Goal: Information Seeking & Learning: Check status

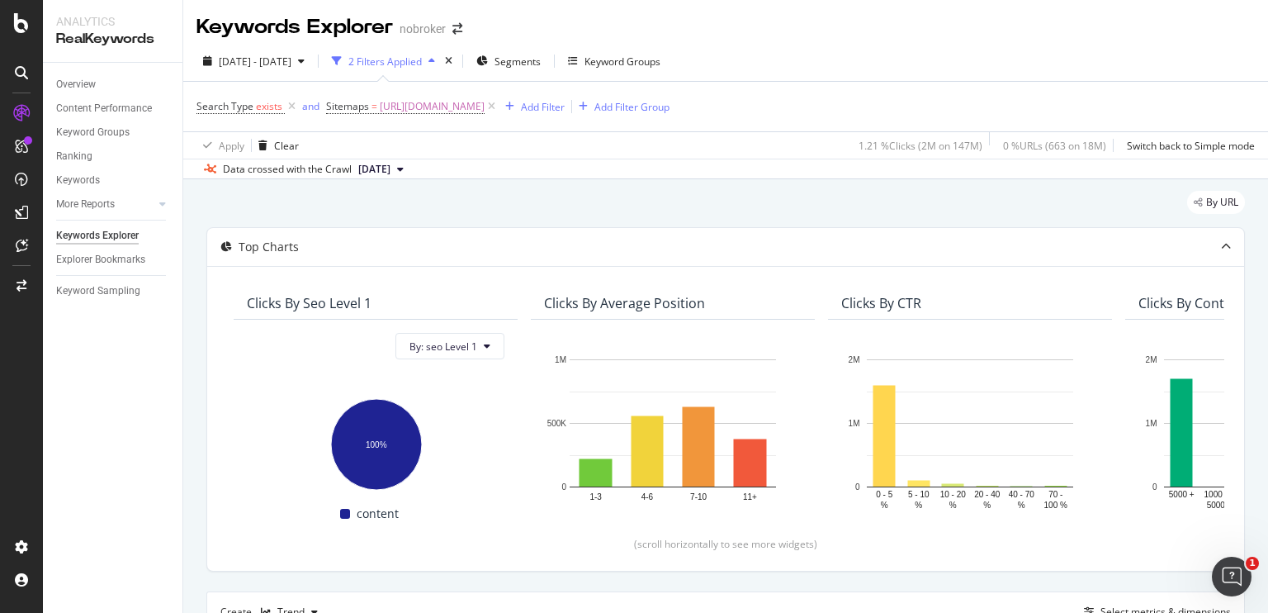
scroll to position [426, 0]
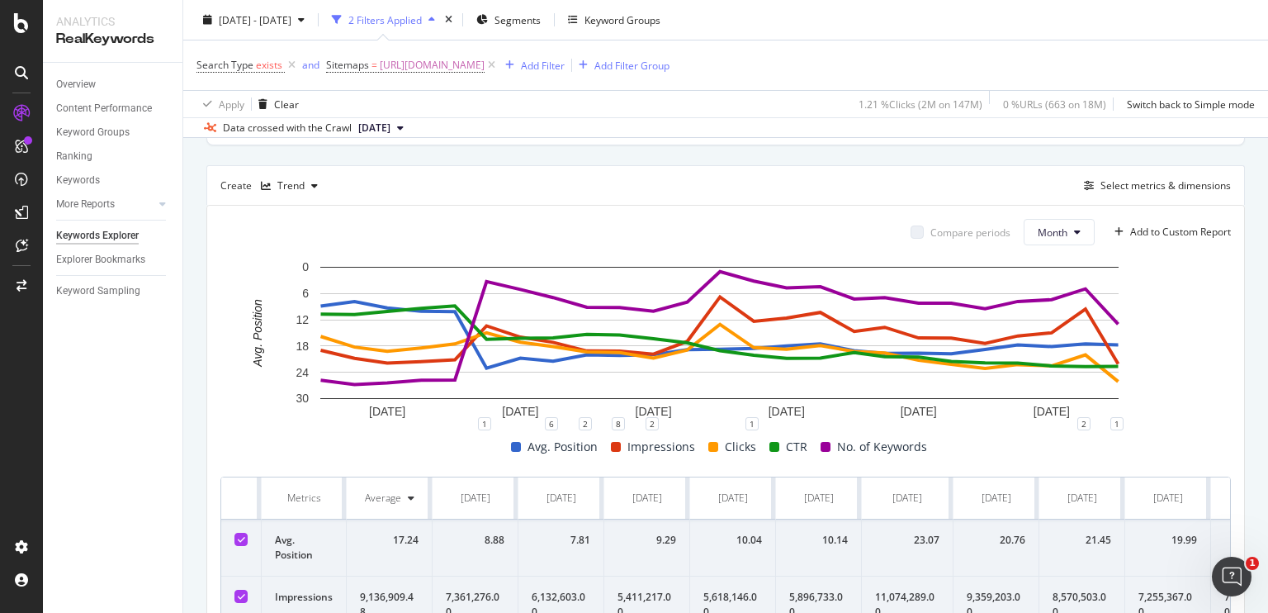
drag, startPoint x: 77, startPoint y: 0, endPoint x: 310, endPoint y: 167, distance: 287.1
click at [310, 167] on div "Create Trend Select metrics & dimensions" at bounding box center [725, 185] width 1039 height 40
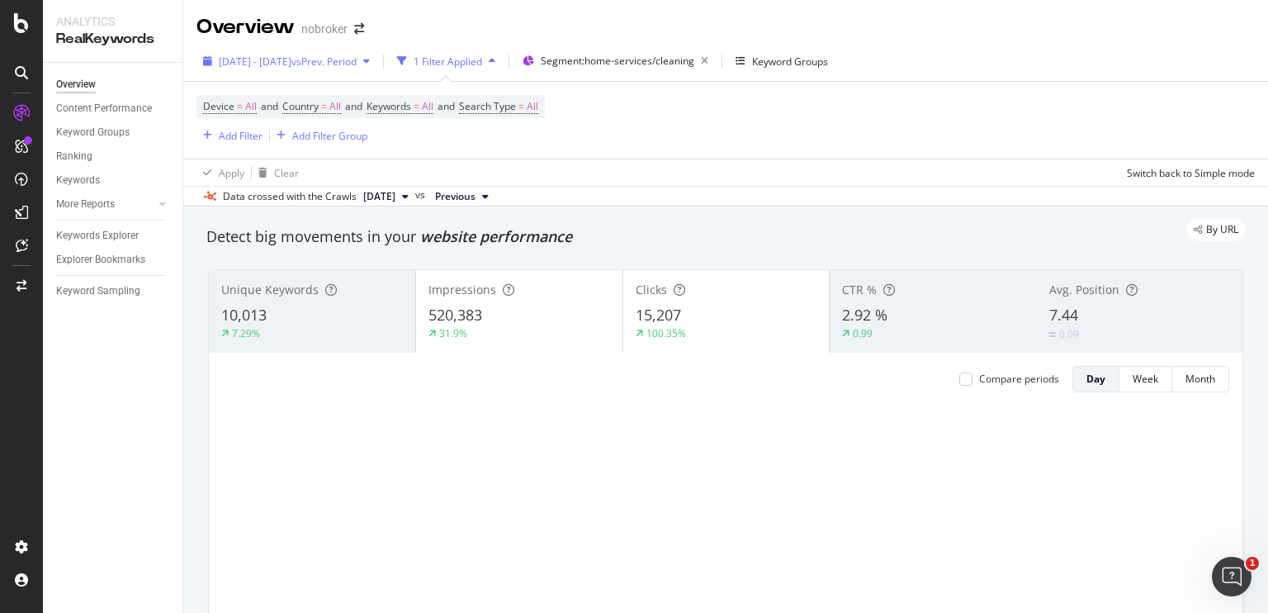
click at [292, 62] on span "[DATE] - [DATE]" at bounding box center [255, 62] width 73 height 14
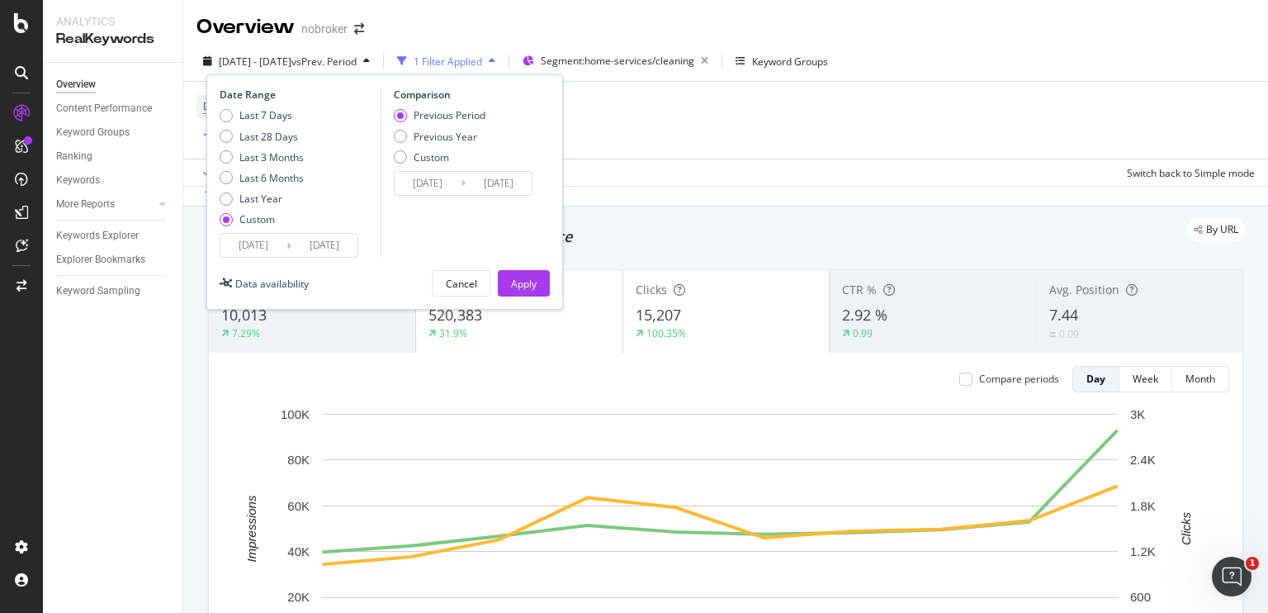
click at [337, 240] on input "[DATE]" at bounding box center [325, 245] width 66 height 23
click at [344, 244] on input "[DATE]" at bounding box center [325, 245] width 66 height 23
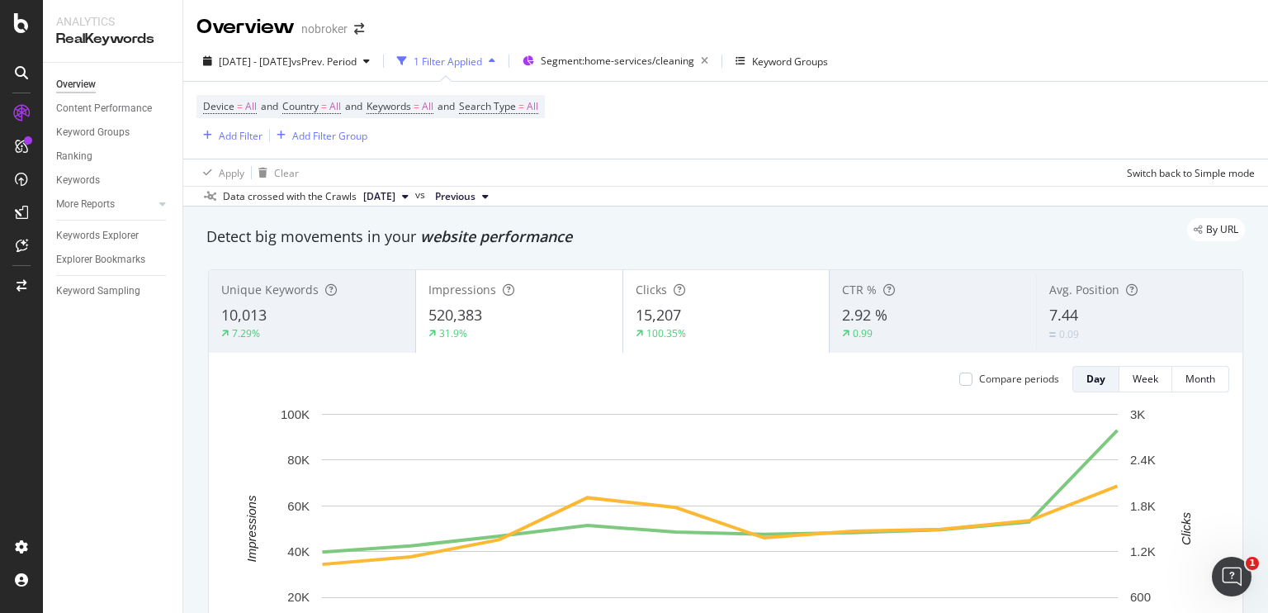
click at [631, 182] on div "Apply Clear Switch back to Simple mode" at bounding box center [725, 172] width 1085 height 27
click at [628, 57] on span "Segment: home-services/cleaning" at bounding box center [618, 61] width 154 height 14
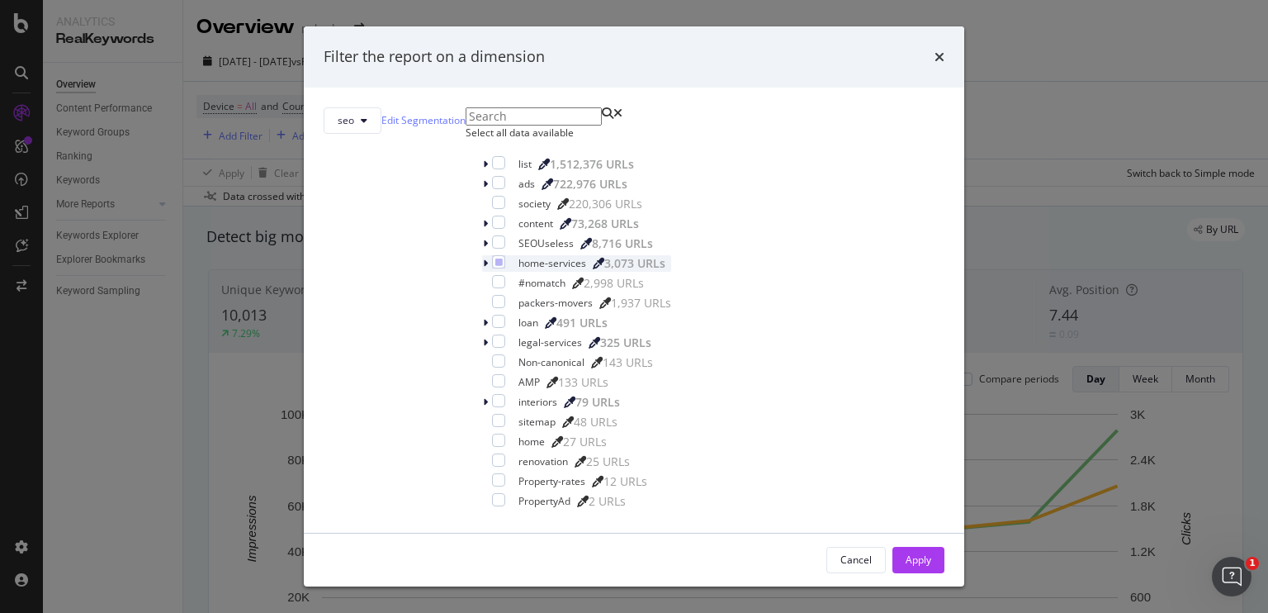
click at [483, 268] on icon "modal" at bounding box center [485, 263] width 5 height 10
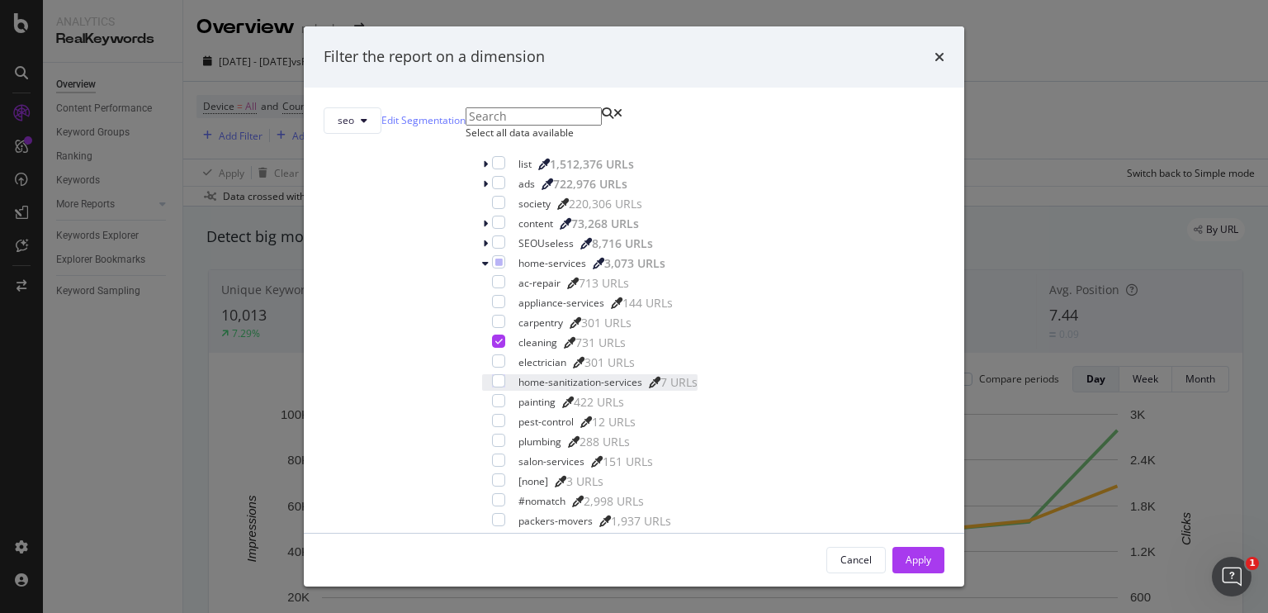
scroll to position [68, 0]
click at [501, 394] on div "modal" at bounding box center [498, 400] width 13 height 13
click at [501, 337] on icon "modal" at bounding box center [498, 341] width 7 height 8
click at [906, 553] on div "Apply" at bounding box center [919, 559] width 26 height 14
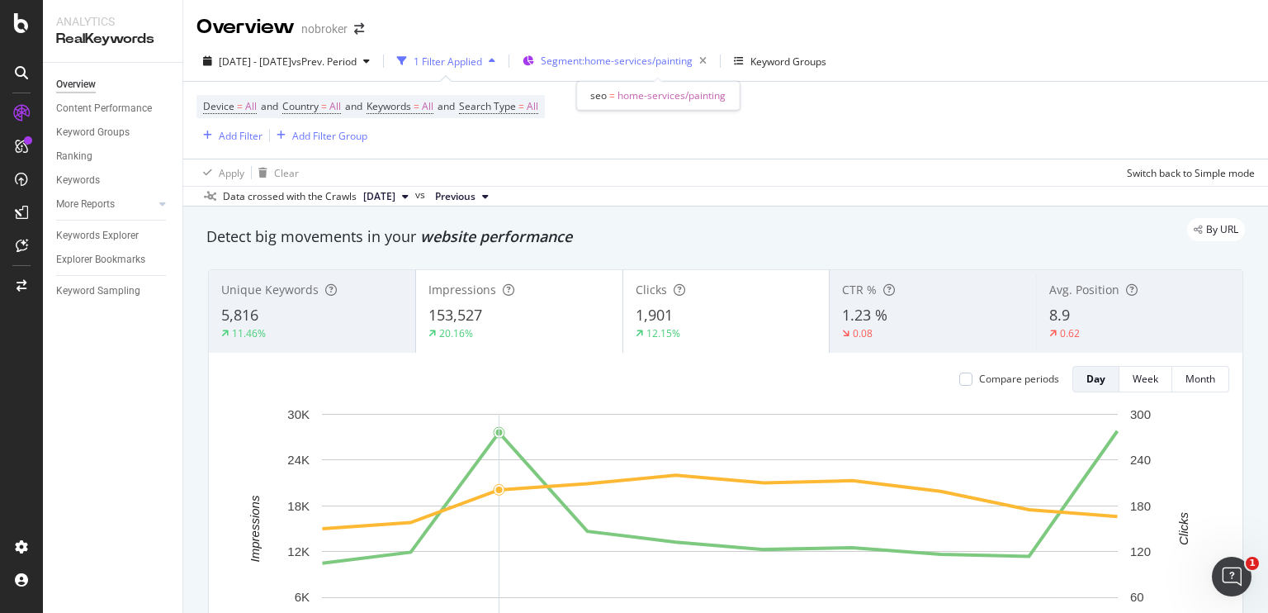
click at [638, 65] on span "Segment: home-services/painting" at bounding box center [617, 61] width 152 height 14
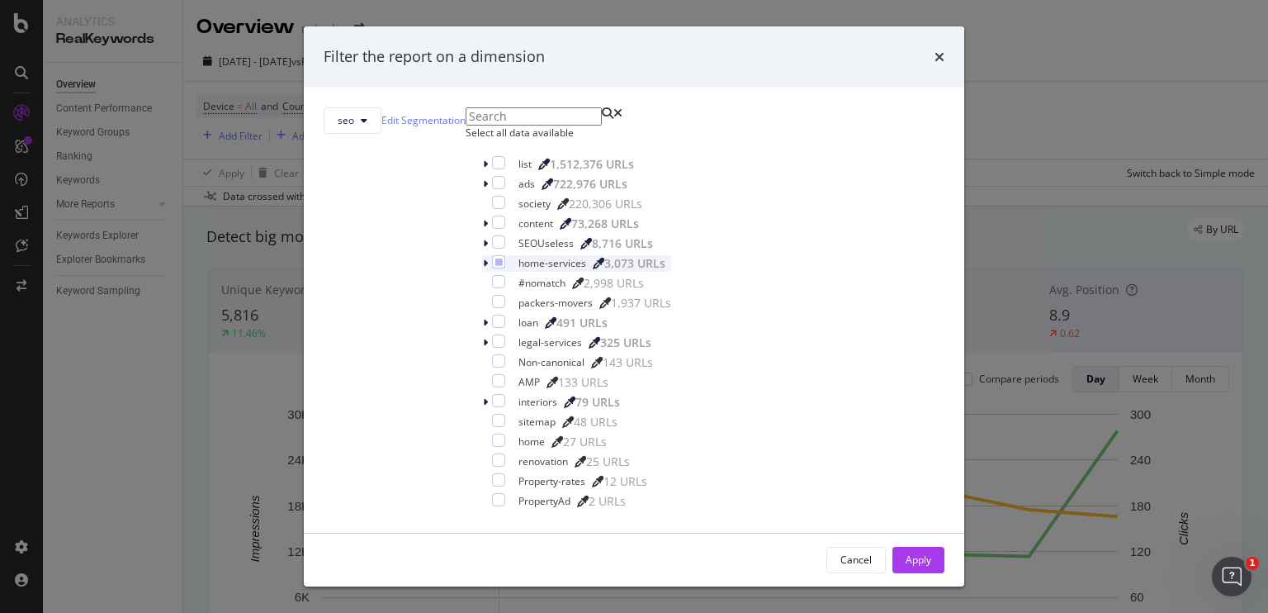
click at [482, 272] on div "modal" at bounding box center [487, 263] width 10 height 17
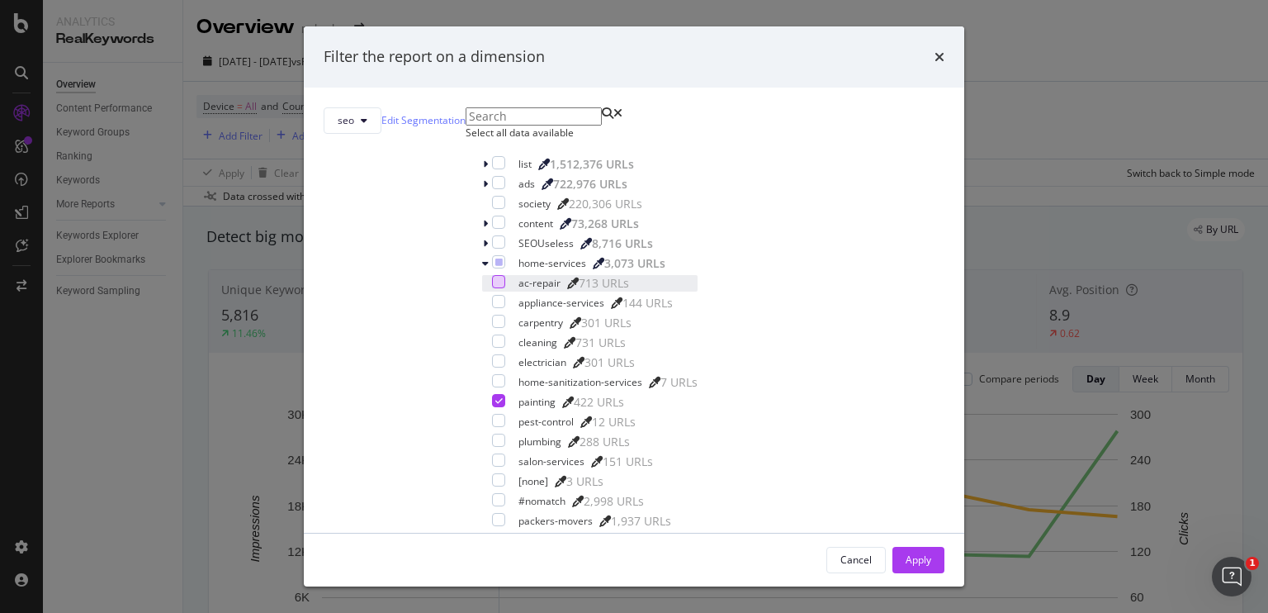
click at [493, 288] on div "modal" at bounding box center [498, 281] width 13 height 13
click at [500, 407] on div "modal" at bounding box center [498, 400] width 13 height 13
click at [906, 547] on div "Apply" at bounding box center [919, 559] width 26 height 25
